Goal: Find specific page/section: Find specific page/section

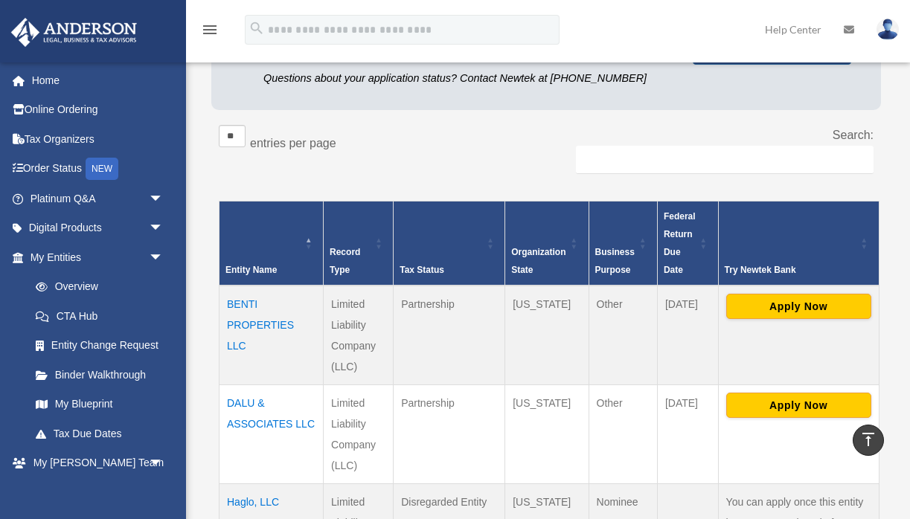
scroll to position [168, 0]
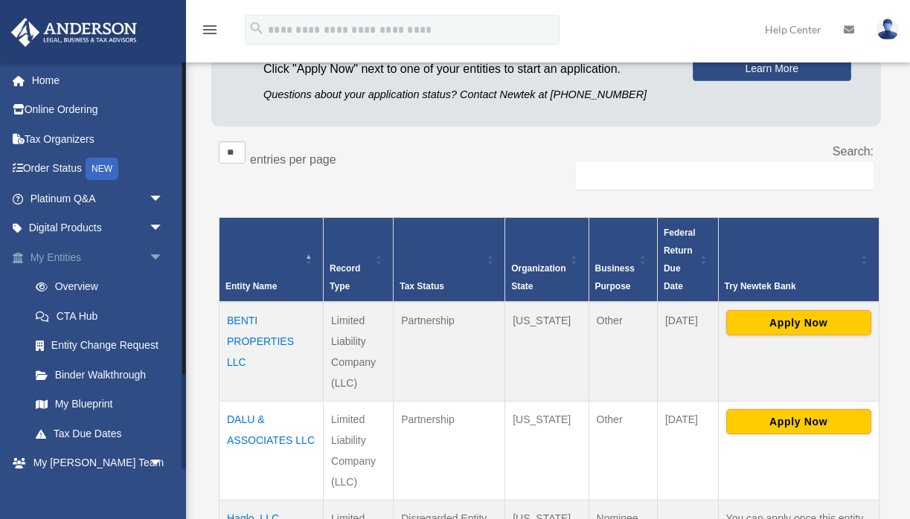
click at [157, 252] on span "arrow_drop_down" at bounding box center [164, 258] width 30 height 30
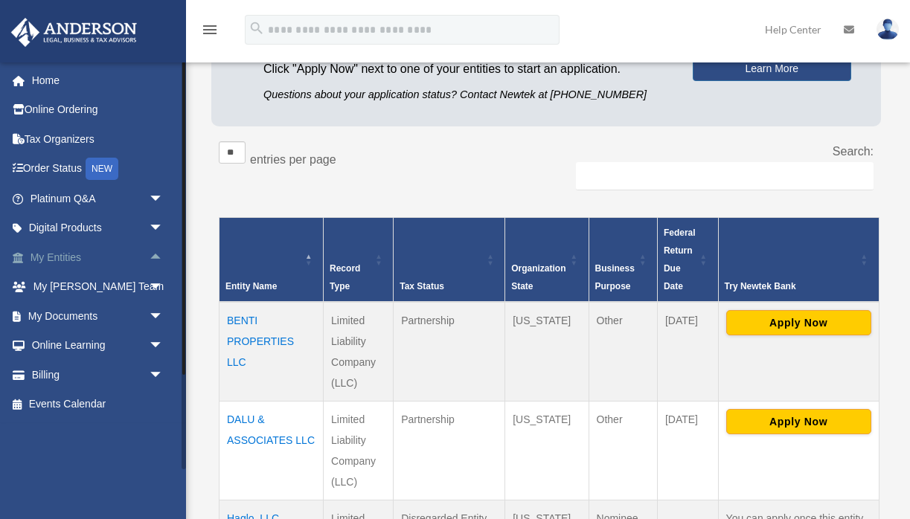
click at [152, 257] on span "arrow_drop_up" at bounding box center [164, 258] width 30 height 30
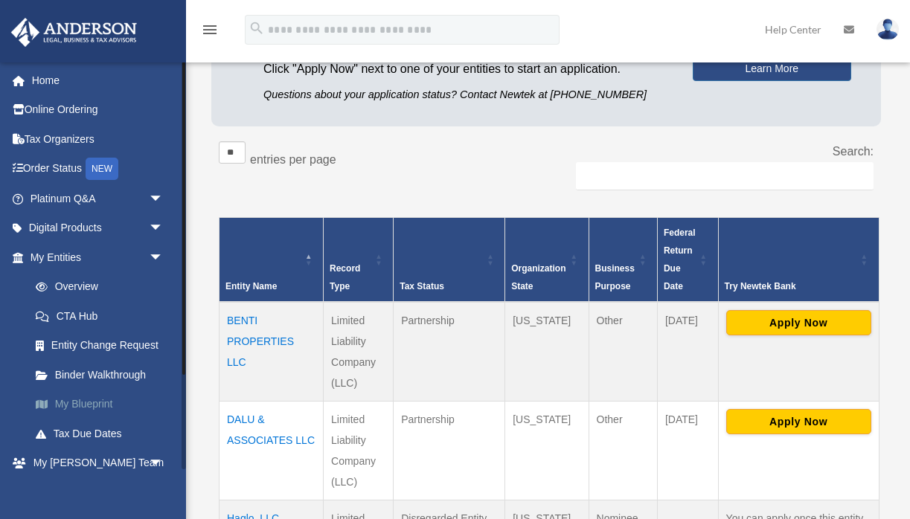
click at [98, 402] on link "My Blueprint" at bounding box center [103, 405] width 165 height 30
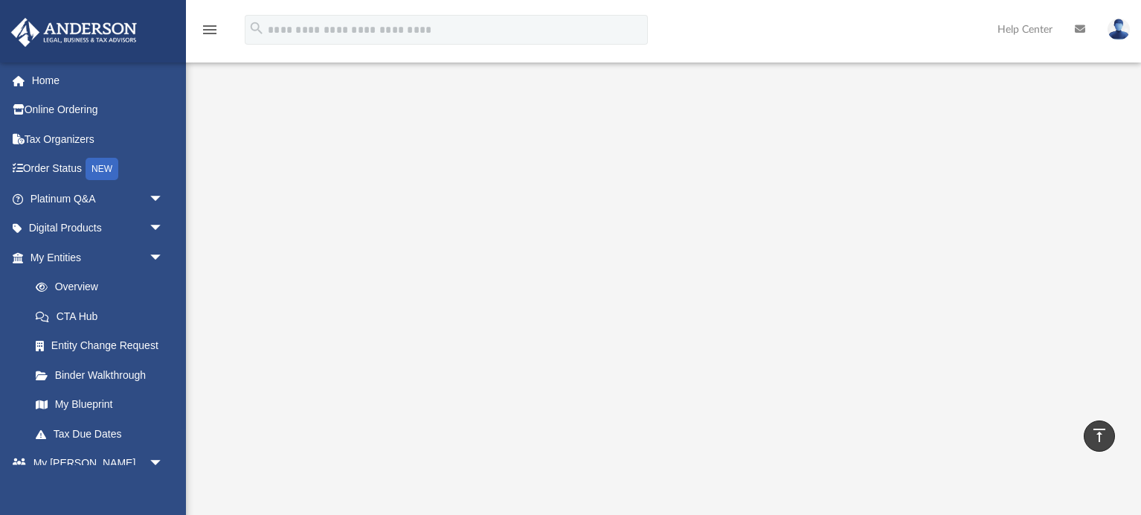
scroll to position [47, 0]
click at [129, 262] on link "My Entities arrow_drop_down" at bounding box center [98, 258] width 176 height 30
click at [149, 259] on span "arrow_drop_down" at bounding box center [164, 258] width 30 height 30
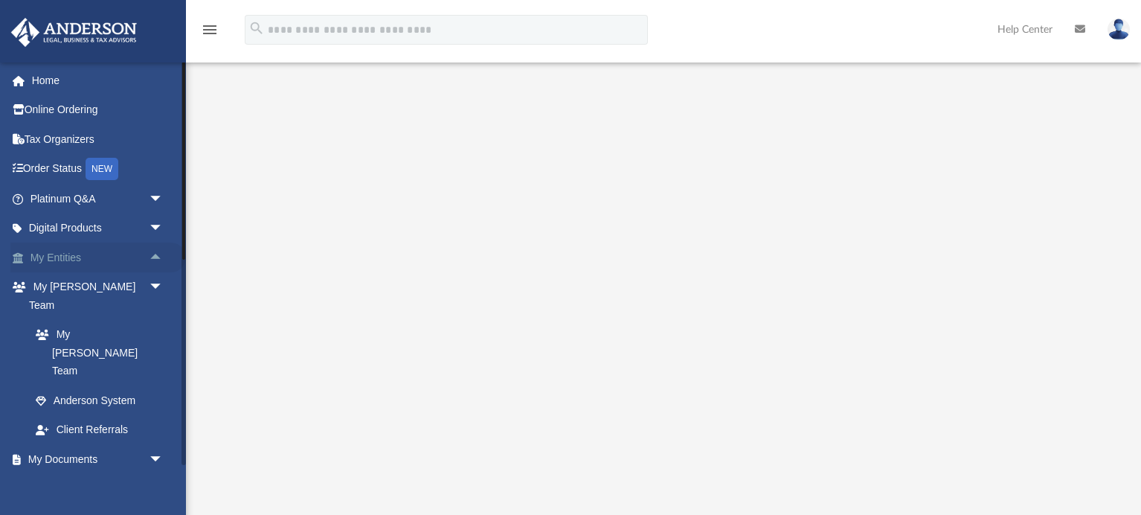
click at [159, 255] on span "arrow_drop_up" at bounding box center [164, 258] width 30 height 30
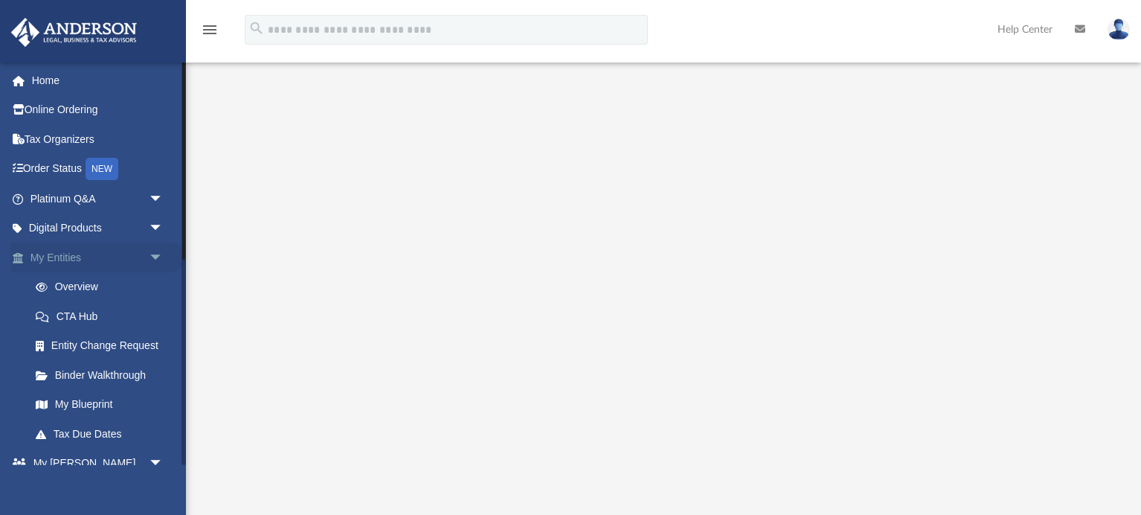
click at [159, 251] on span "arrow_drop_down" at bounding box center [164, 258] width 30 height 30
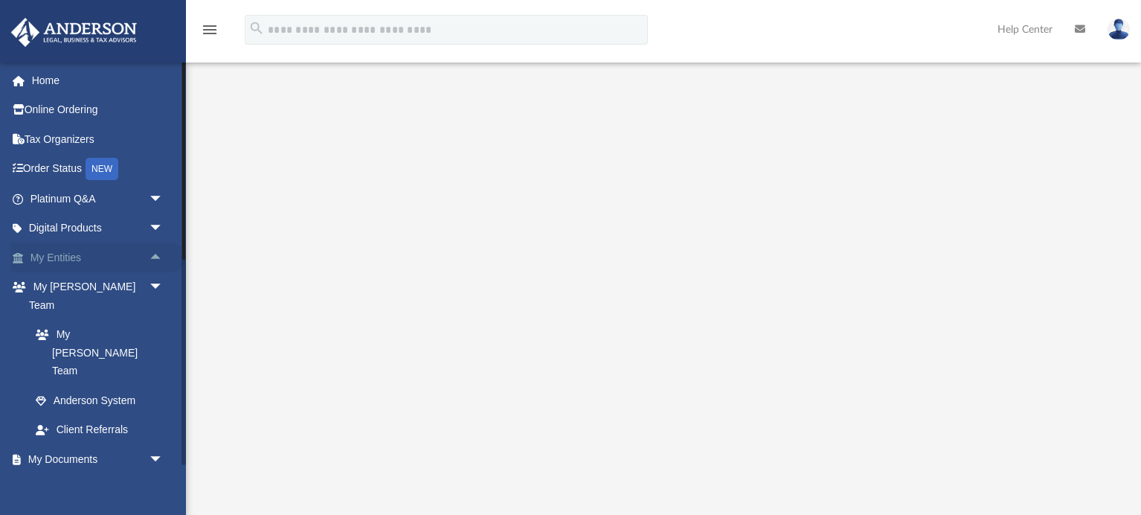
click at [159, 251] on span "arrow_drop_up" at bounding box center [164, 258] width 30 height 30
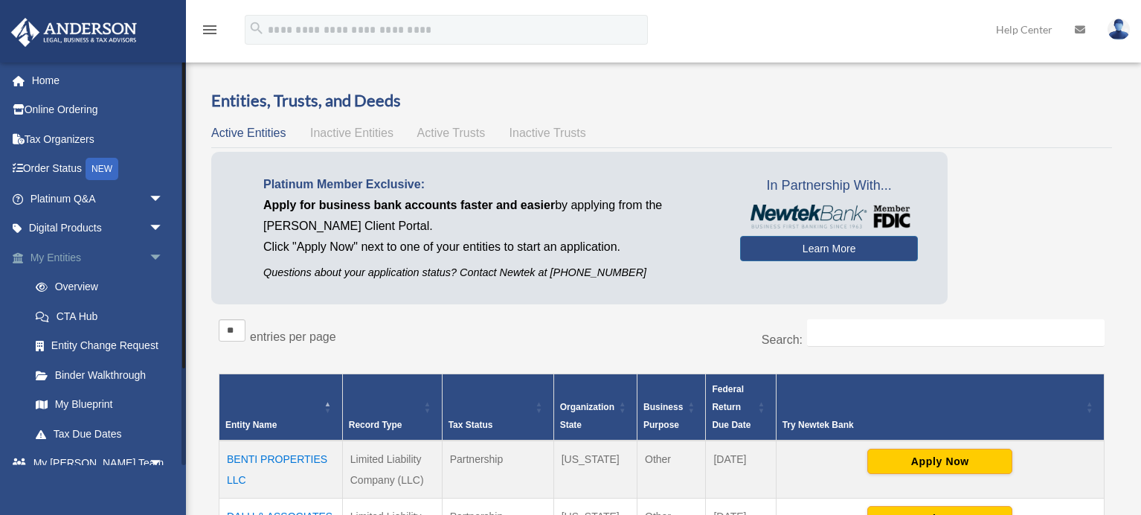
click at [155, 256] on span "arrow_drop_down" at bounding box center [164, 258] width 30 height 30
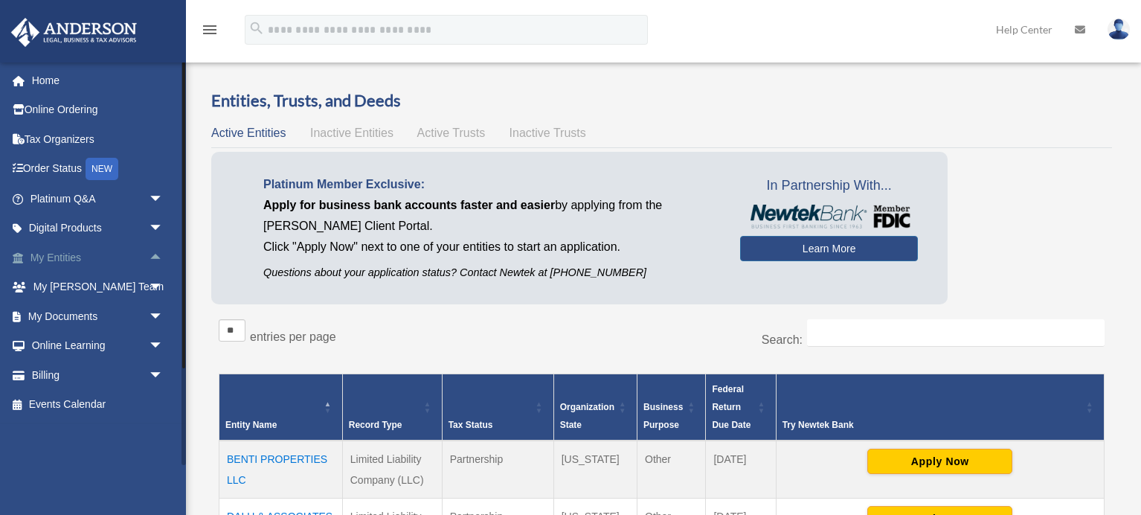
click at [105, 254] on link "My Entities arrow_drop_up" at bounding box center [98, 258] width 176 height 30
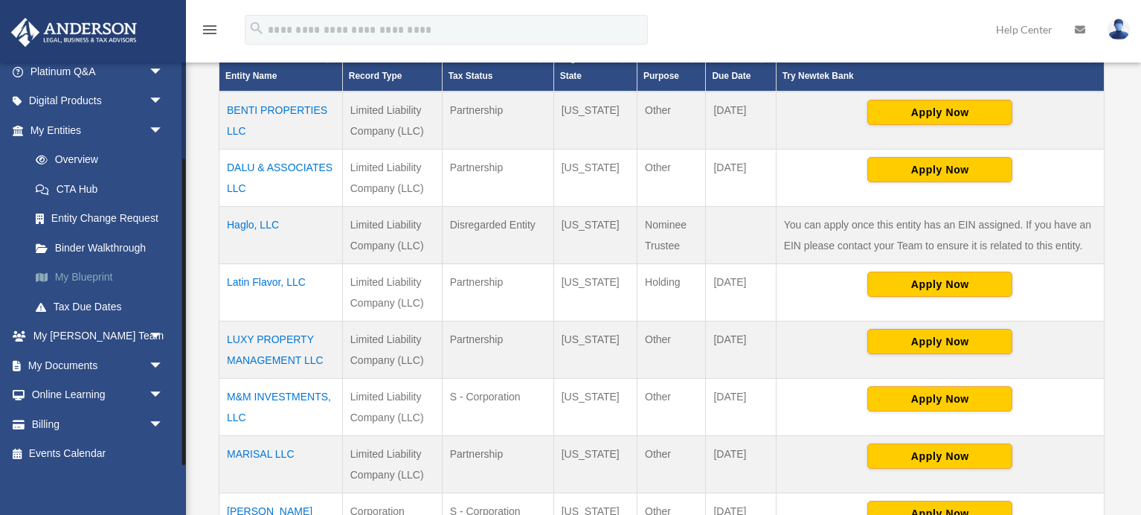
scroll to position [127, 0]
click at [108, 269] on link "My Blueprint" at bounding box center [103, 278] width 165 height 30
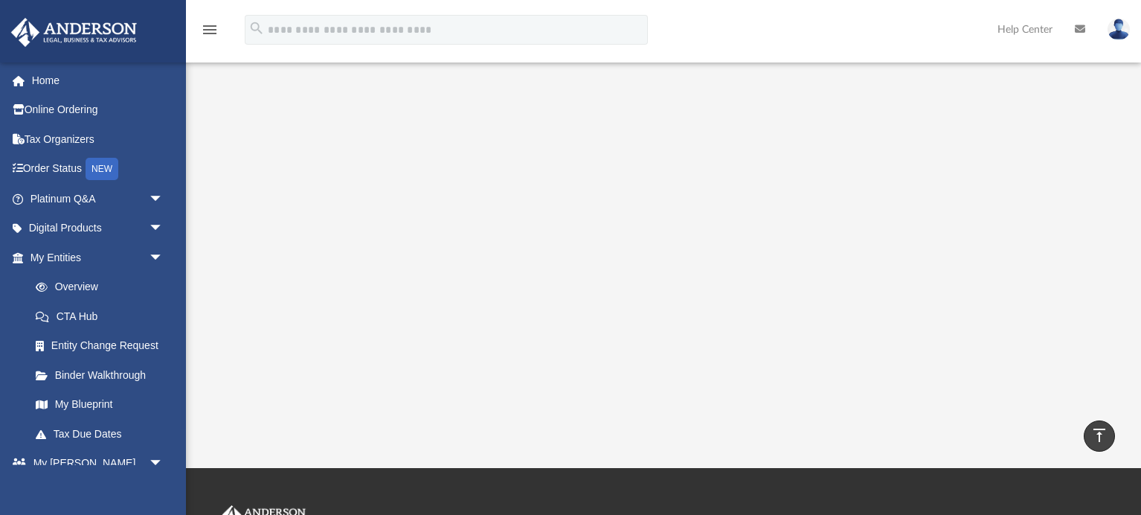
scroll to position [260, 0]
